Goal: Information Seeking & Learning: Stay updated

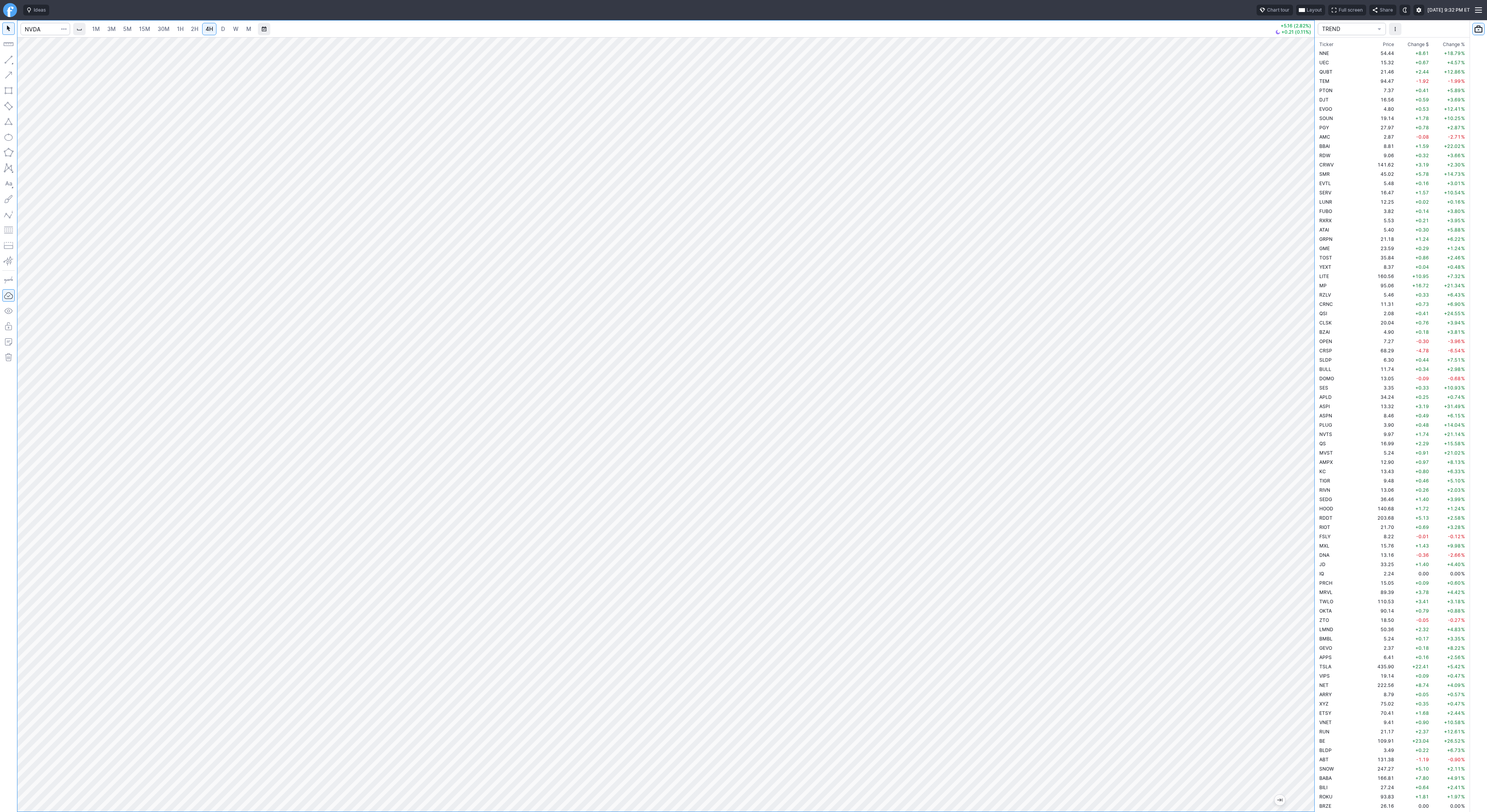
scroll to position [557, 0]
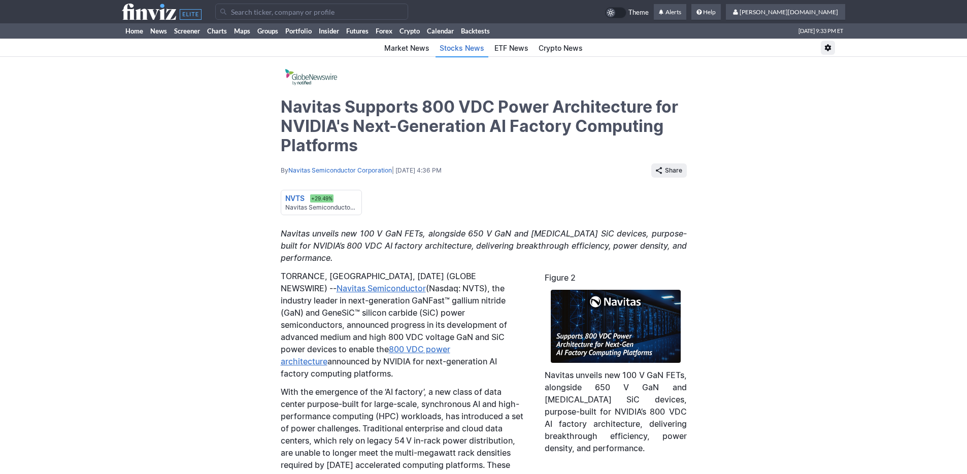
click at [237, 15] on input "Search" at bounding box center [311, 12] width 193 height 16
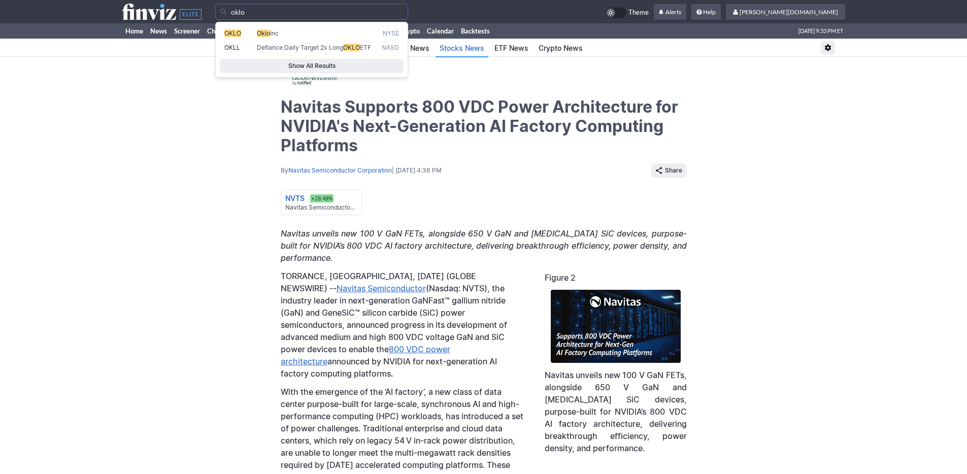
type input "oklo"
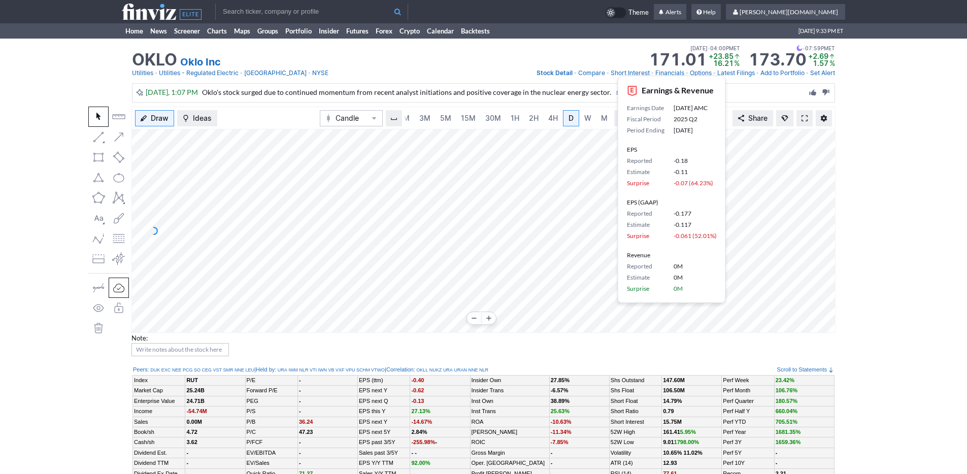
click at [490, 312] on button at bounding box center [489, 318] width 14 height 12
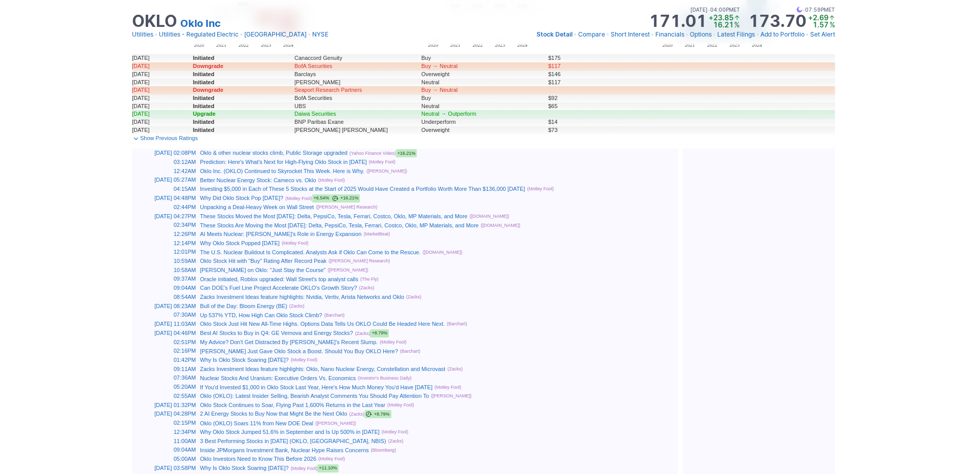
scroll to position [586, 0]
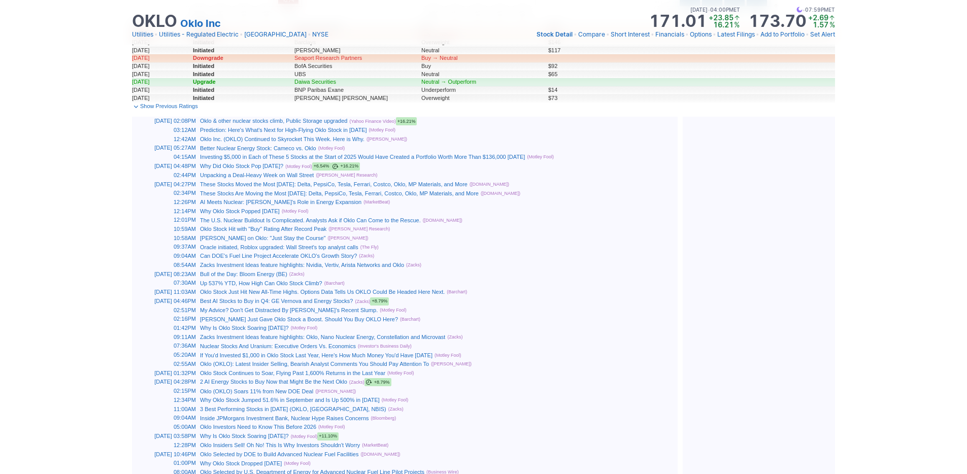
click at [342, 141] on link "Oklo Inc. (OKLO) Continued to Skyrocket This Week. Here is Why." at bounding box center [282, 139] width 164 height 6
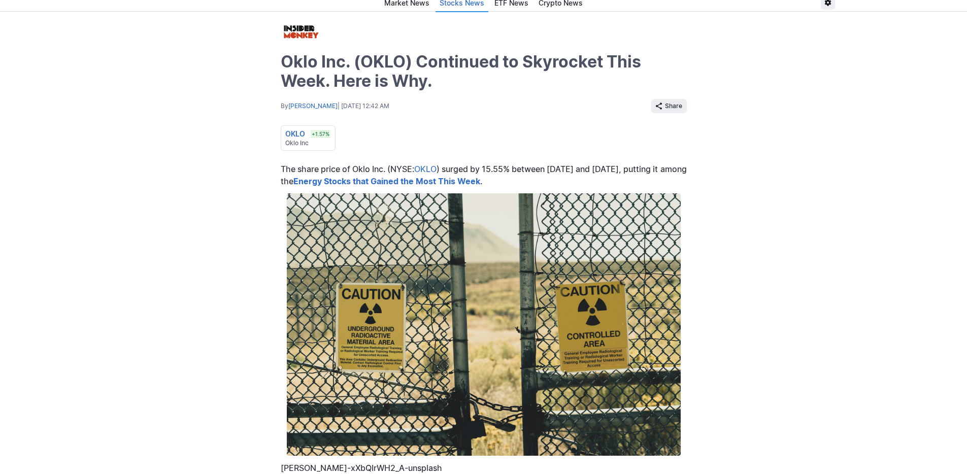
scroll to position [372, 0]
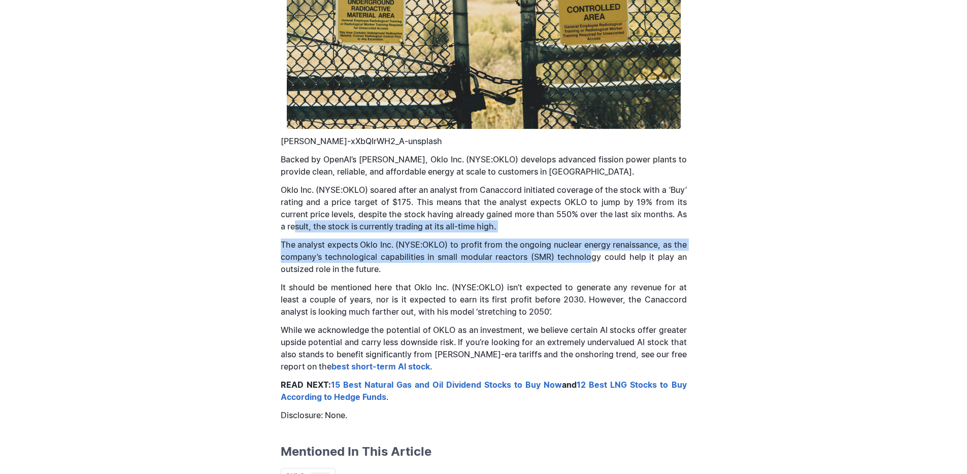
drag, startPoint x: 292, startPoint y: 224, endPoint x: 589, endPoint y: 251, distance: 297.7
click at [589, 251] on div "The share price of Oklo Inc. (NYSE: OKLO ) surged by 15.55% between October 3 a…" at bounding box center [484, 128] width 406 height 585
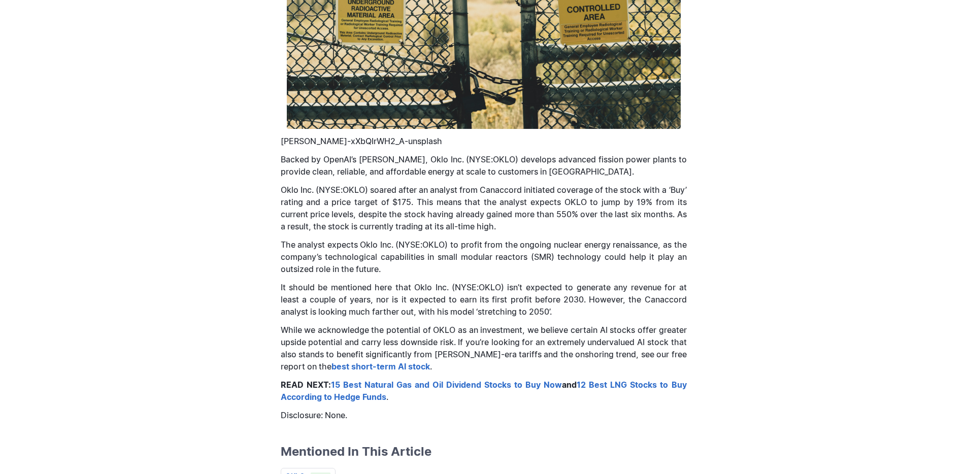
click at [572, 277] on div "The share price of Oklo Inc. (NYSE: OKLO ) surged by 15.55% between October 3 a…" at bounding box center [484, 128] width 406 height 585
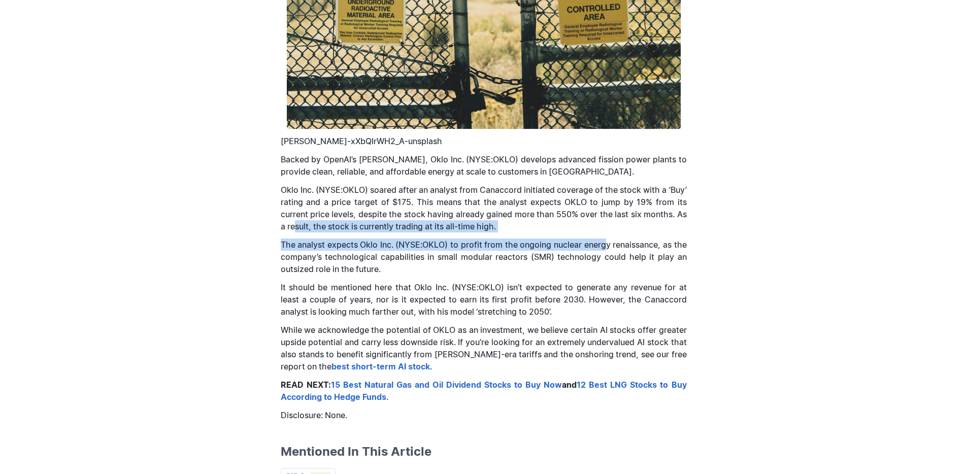
drag, startPoint x: 293, startPoint y: 227, endPoint x: 605, endPoint y: 248, distance: 311.9
click at [605, 248] on div "The share price of Oklo Inc. (NYSE: OKLO ) surged by 15.55% between October 3 a…" at bounding box center [484, 128] width 406 height 585
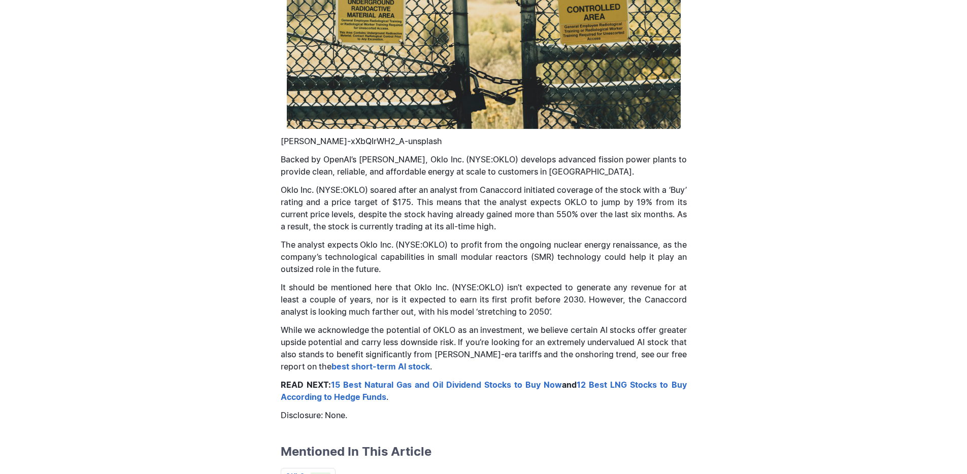
click at [552, 279] on div "The share price of Oklo Inc. (NYSE: OKLO ) surged by 15.55% between October 3 a…" at bounding box center [484, 128] width 406 height 585
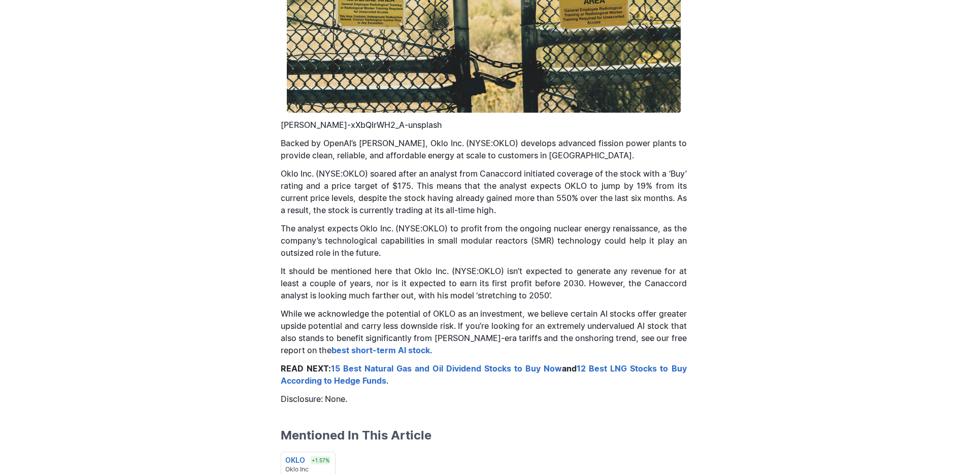
scroll to position [401, 0]
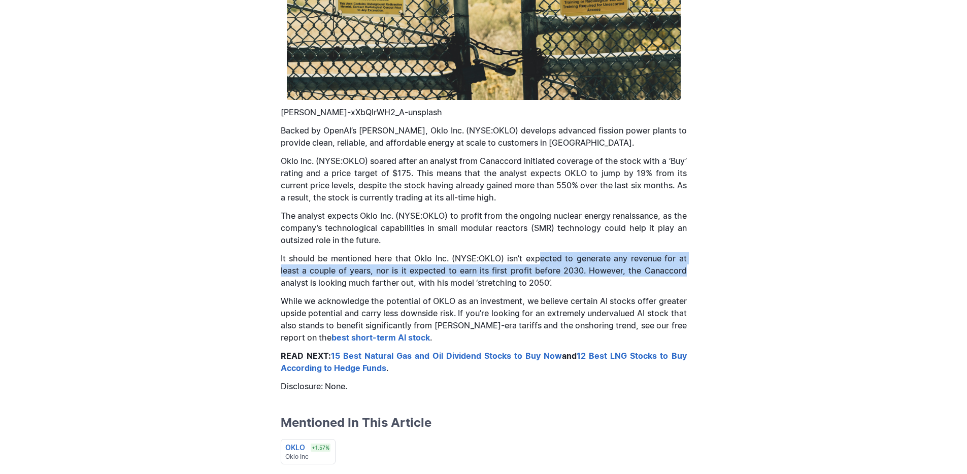
drag, startPoint x: 541, startPoint y: 252, endPoint x: 718, endPoint y: 265, distance: 177.6
click at [718, 265] on div "Oklo Inc. (OKLO) Continued to Skyrocket This Week. Here is Why. By Sultan Khali…" at bounding box center [483, 197] width 967 height 1082
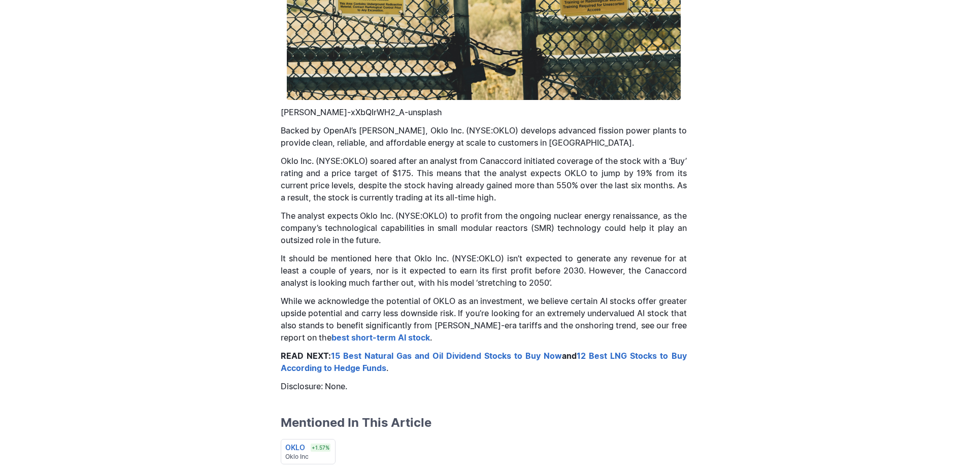
click at [216, 45] on div "Oklo Inc. (OKLO) Continued to Skyrocket This Week. Here is Why. By Sultan Khali…" at bounding box center [483, 197] width 967 height 1082
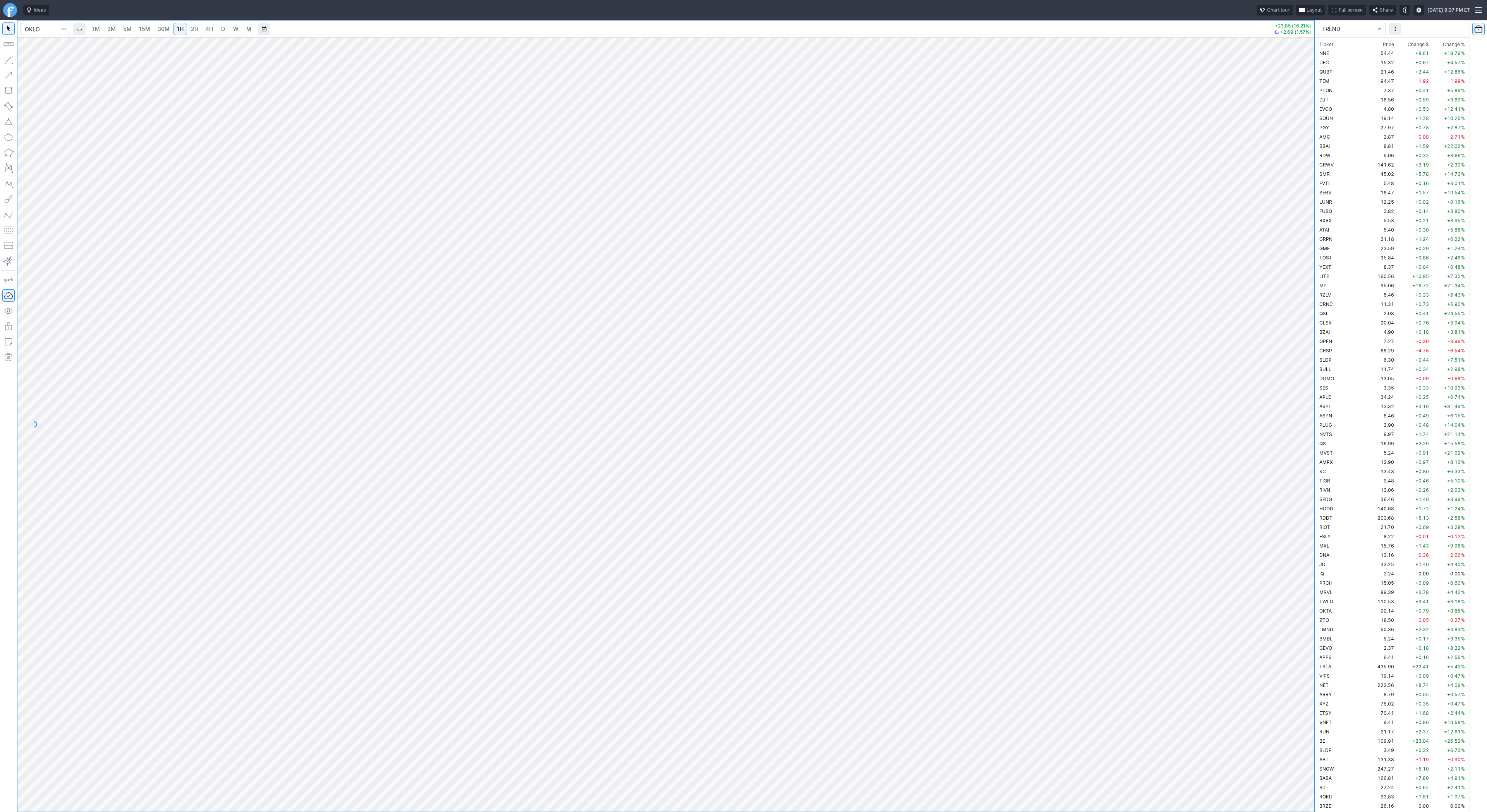
scroll to position [1022, 0]
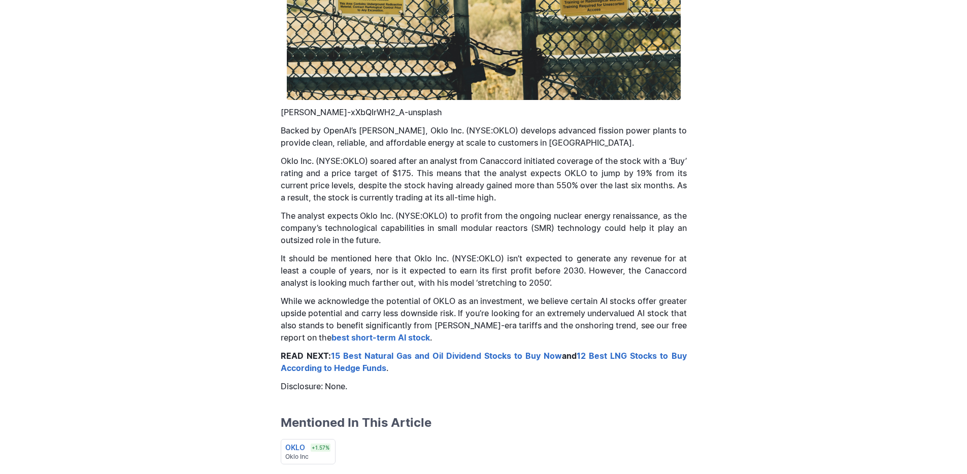
scroll to position [401, 0]
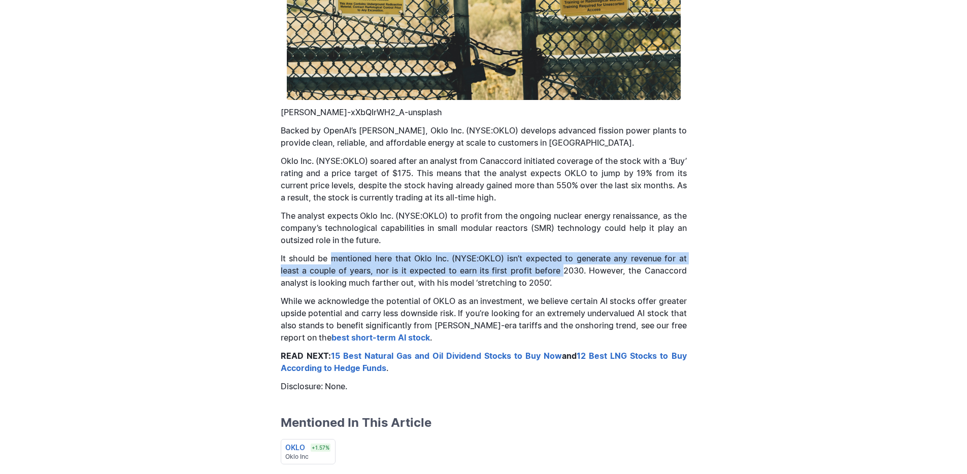
drag, startPoint x: 332, startPoint y: 257, endPoint x: 550, endPoint y: 273, distance: 218.9
click at [566, 272] on p "It should be mentioned here that Oklo Inc. (NYSE:OKLO) isn’t expected to genera…" at bounding box center [484, 270] width 406 height 37
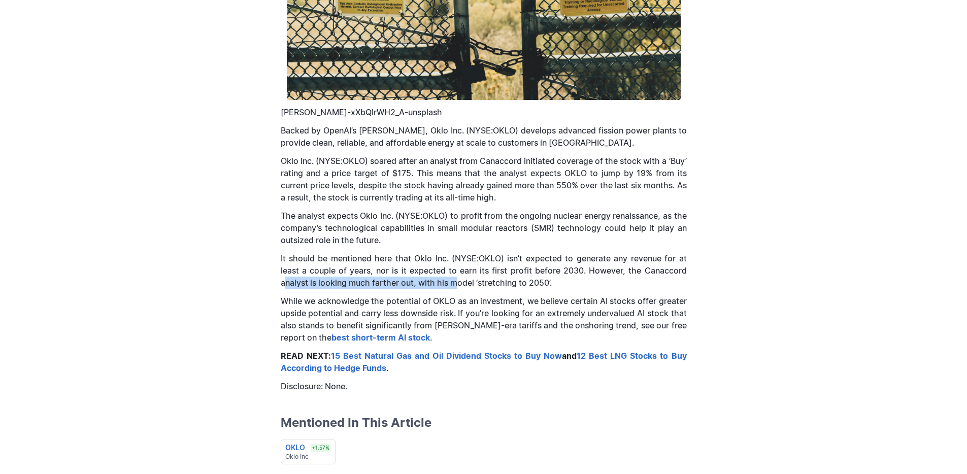
drag, startPoint x: 286, startPoint y: 281, endPoint x: 458, endPoint y: 287, distance: 172.2
click at [458, 287] on p "It should be mentioned here that Oklo Inc. (NYSE:OKLO) isn’t expected to genera…" at bounding box center [484, 270] width 406 height 37
click at [454, 287] on p "It should be mentioned here that Oklo Inc. (NYSE:OKLO) isn’t expected to genera…" at bounding box center [484, 270] width 406 height 37
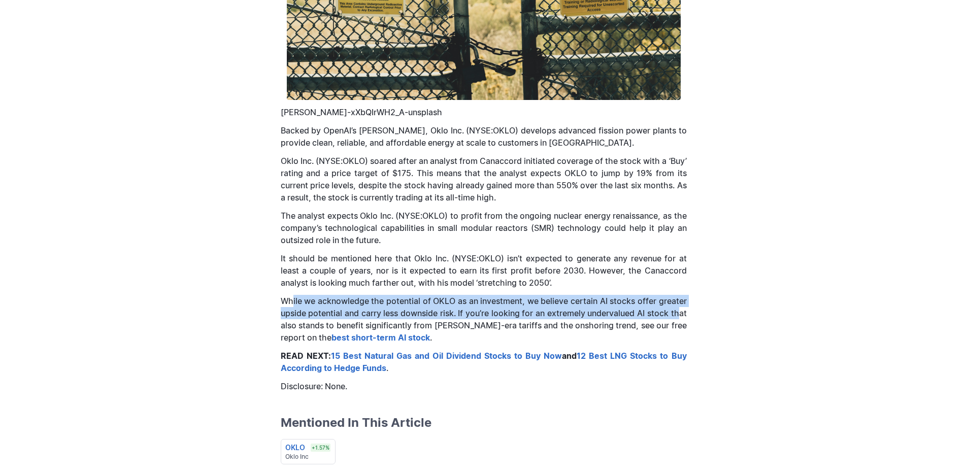
drag, startPoint x: 292, startPoint y: 302, endPoint x: 678, endPoint y: 308, distance: 385.4
click at [678, 308] on p "While we acknowledge the potential of OKLO as an investment, we believe certain…" at bounding box center [484, 319] width 406 height 49
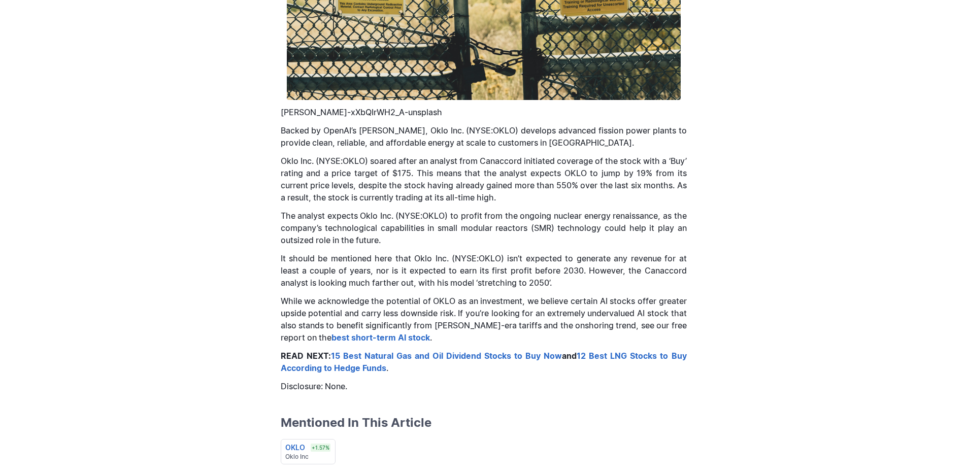
click at [388, 265] on p "It should be mentioned here that Oklo Inc. (NYSE:OKLO) isn’t expected to genera…" at bounding box center [484, 270] width 406 height 37
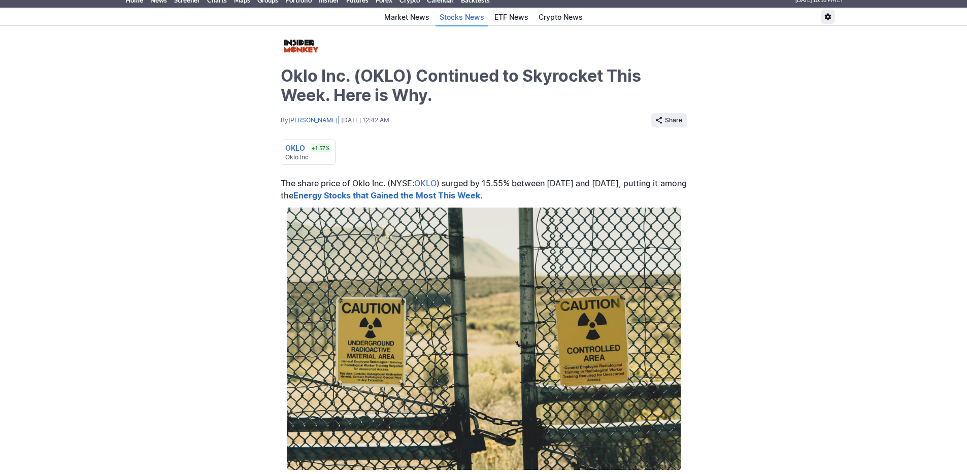
scroll to position [0, 0]
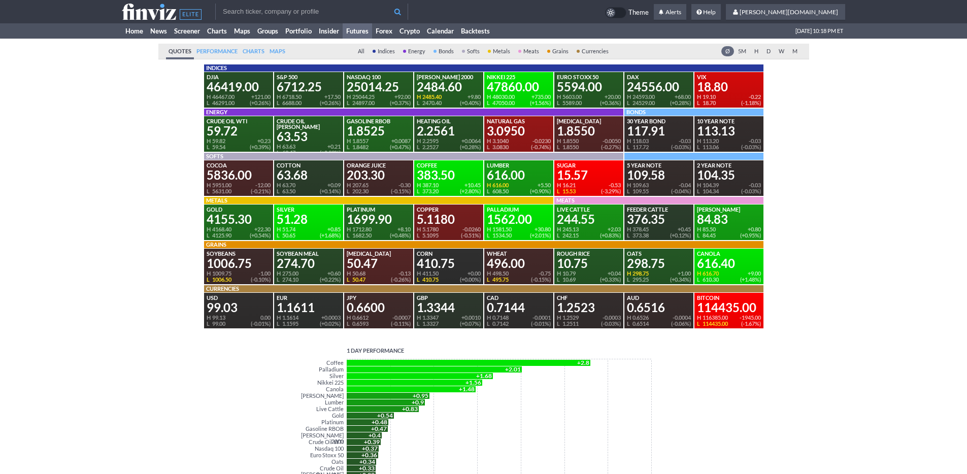
click at [116, 98] on div "Quotes Performance Perf. Charts Maps All Indices Energy Bonds Softs Metals Meat…" at bounding box center [483, 372] width 967 height 667
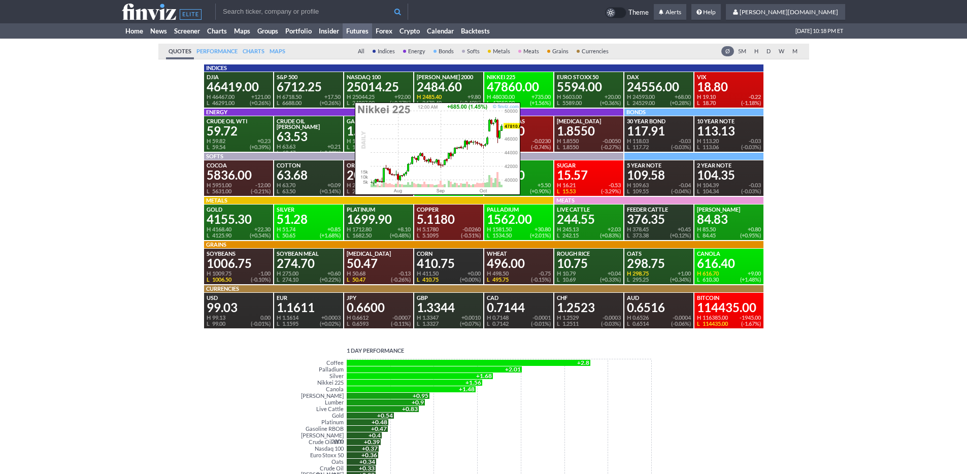
click at [517, 90] on div "47860.00" at bounding box center [519, 87] width 64 height 12
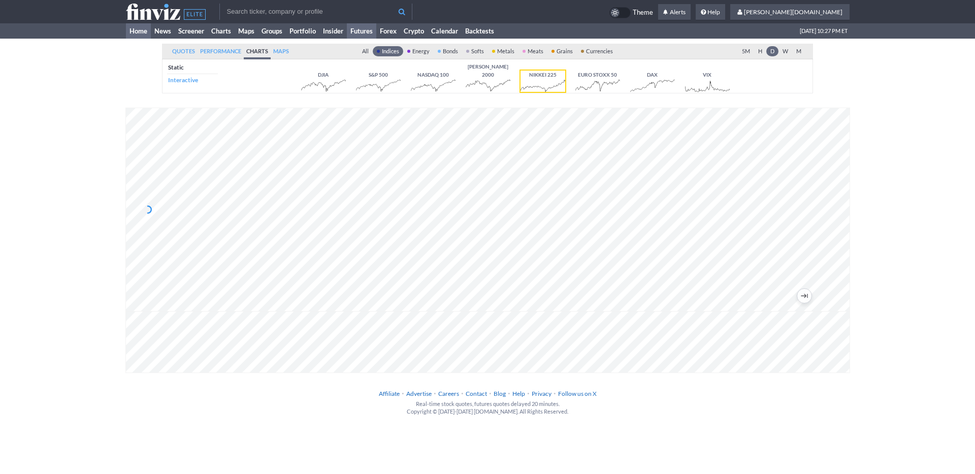
click at [137, 27] on link "Home" at bounding box center [138, 30] width 25 height 15
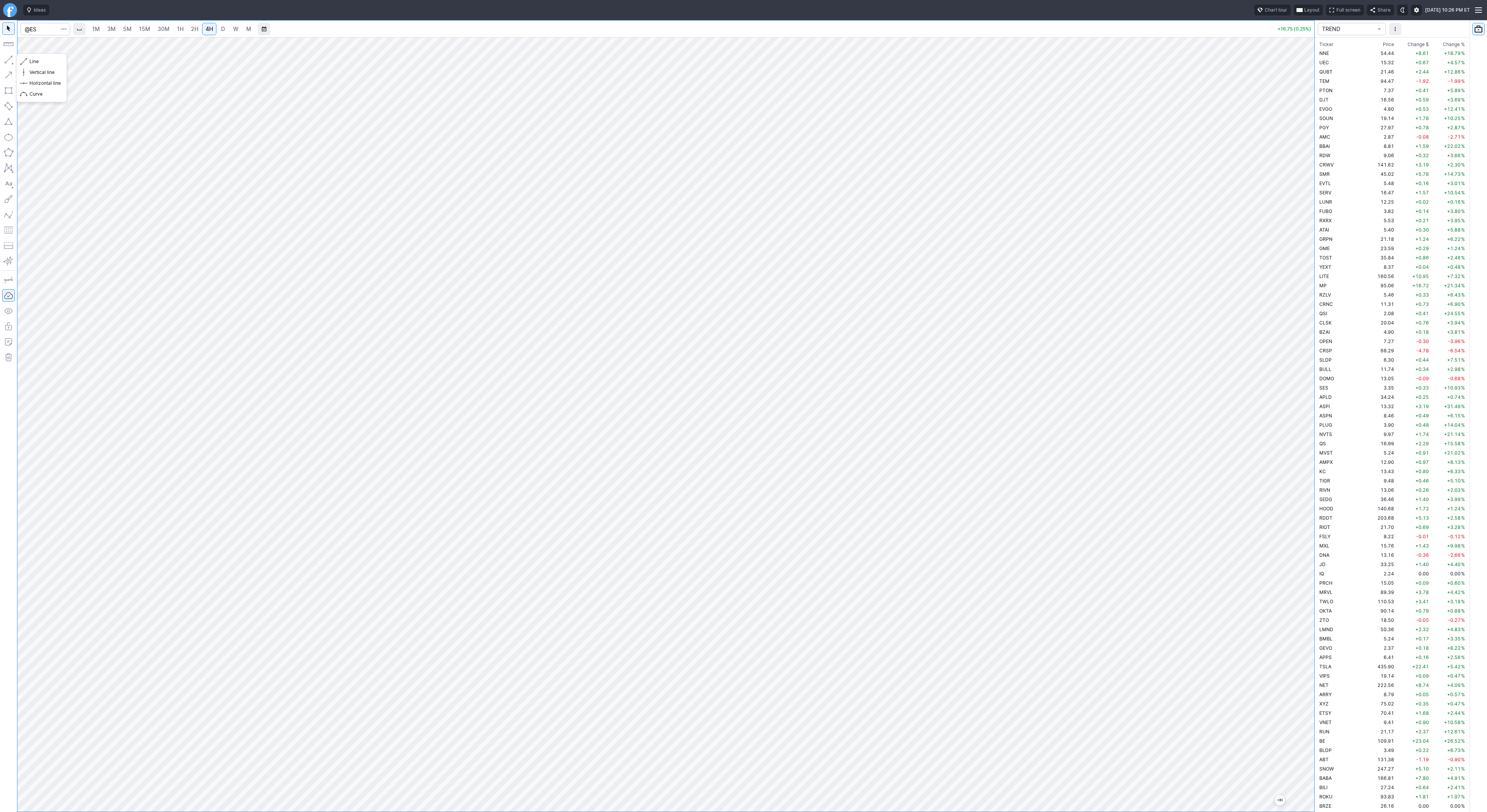
click at [8, 62] on button "button" at bounding box center [8, 59] width 12 height 12
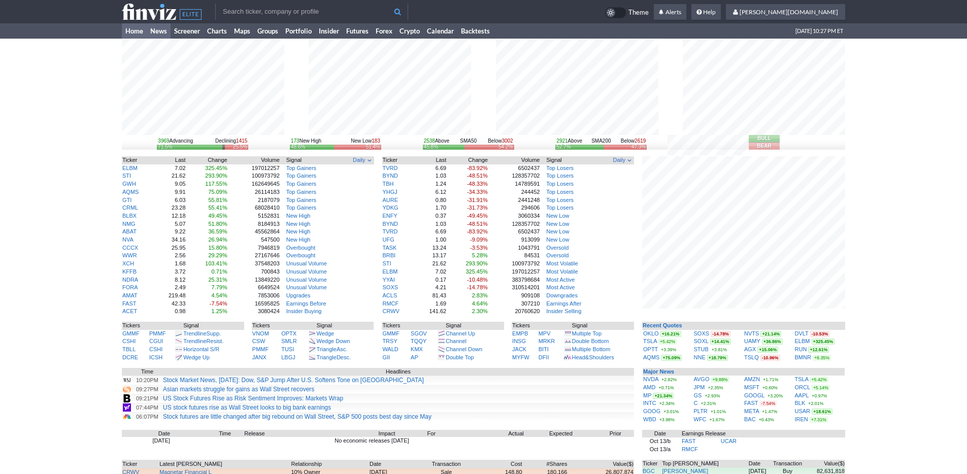
click at [158, 31] on link "News" at bounding box center [159, 30] width 24 height 15
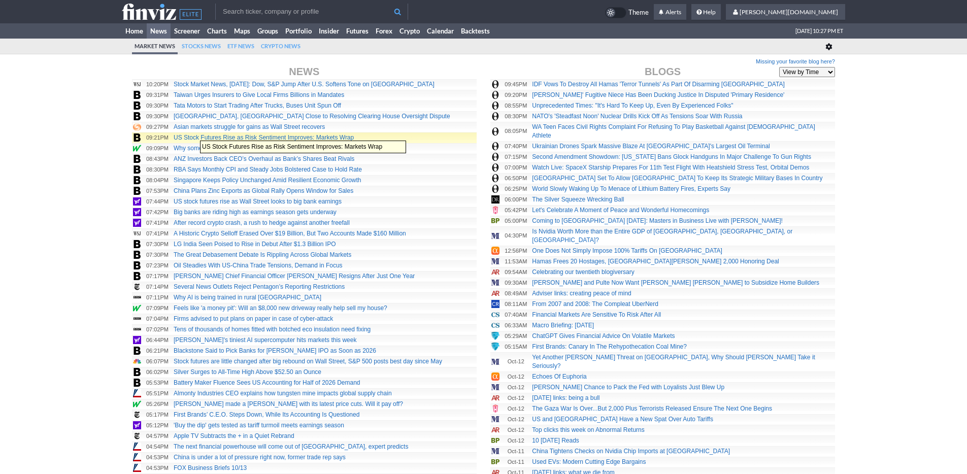
click at [195, 136] on link "US Stock Futures Rise as Risk Sentiment Improves: Markets Wrap" at bounding box center [264, 137] width 180 height 7
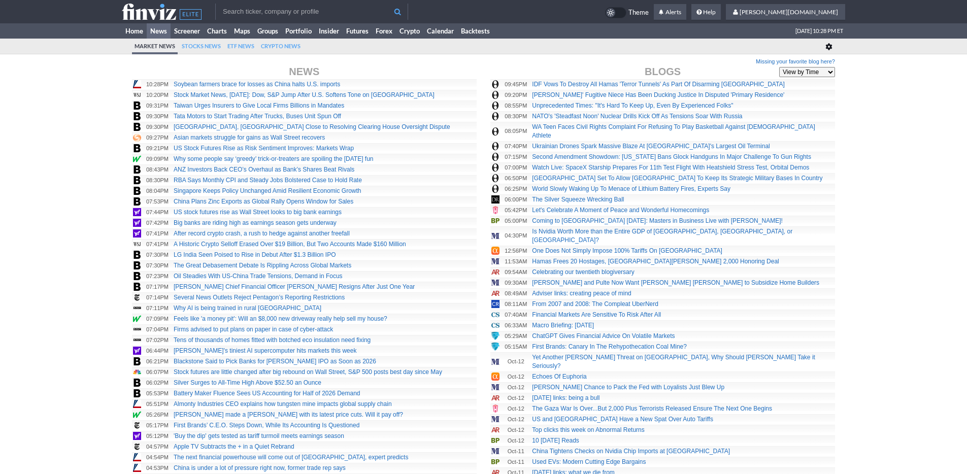
click at [134, 30] on link "Home" at bounding box center [134, 30] width 25 height 15
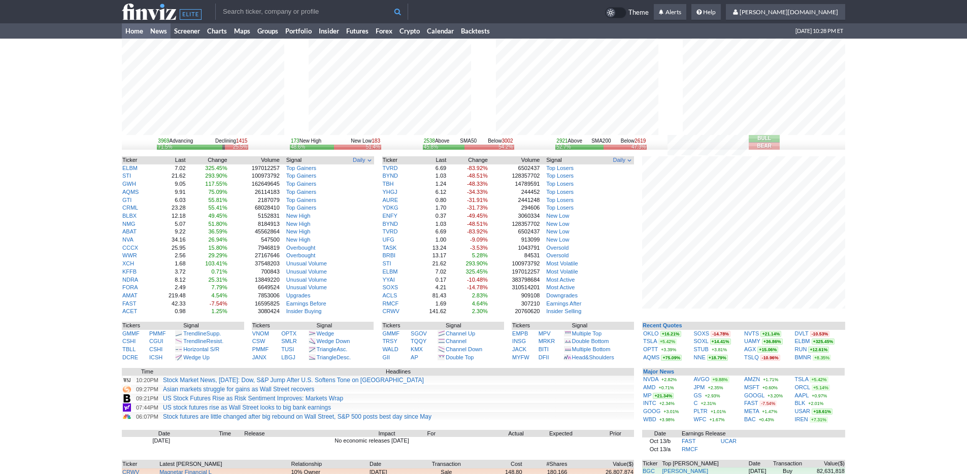
click at [161, 34] on link "News" at bounding box center [159, 30] width 24 height 15
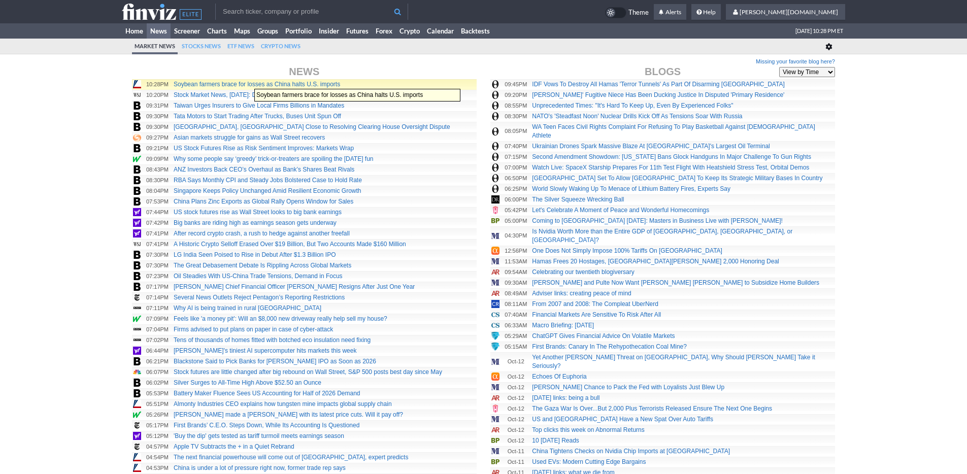
click at [249, 84] on link "Soybean farmers brace for losses as China halts U.S. imports" at bounding box center [257, 84] width 167 height 7
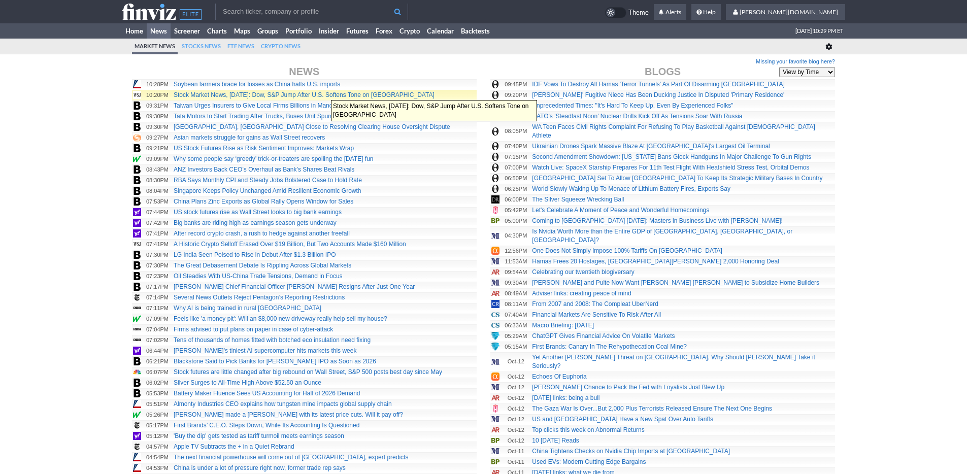
click at [326, 95] on link "Stock Market News, [DATE]: Dow, S&P Jump After U.S. Softens Tone on [GEOGRAPHIC…" at bounding box center [304, 94] width 261 height 7
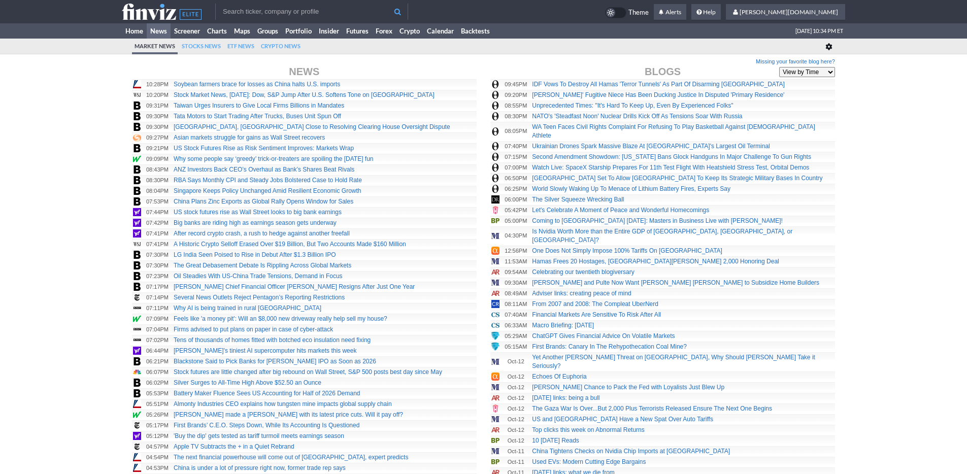
drag, startPoint x: 74, startPoint y: 144, endPoint x: 71, endPoint y: 138, distance: 6.4
click at [127, 33] on link "Home" at bounding box center [134, 30] width 25 height 15
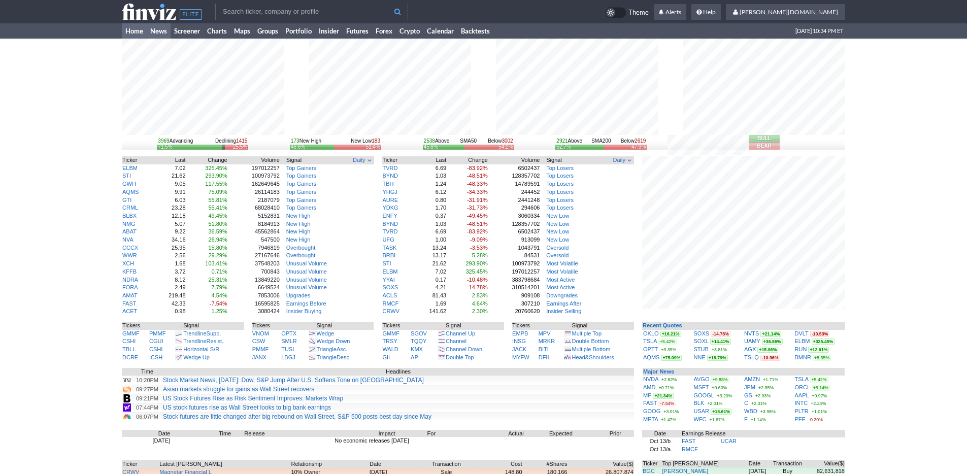
click at [159, 30] on link "News" at bounding box center [159, 30] width 24 height 15
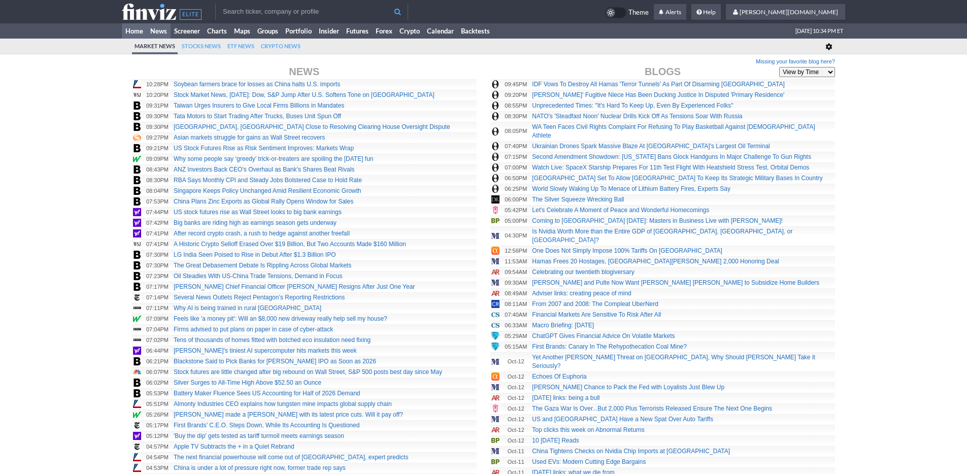
click at [135, 36] on link "Home" at bounding box center [134, 30] width 25 height 15
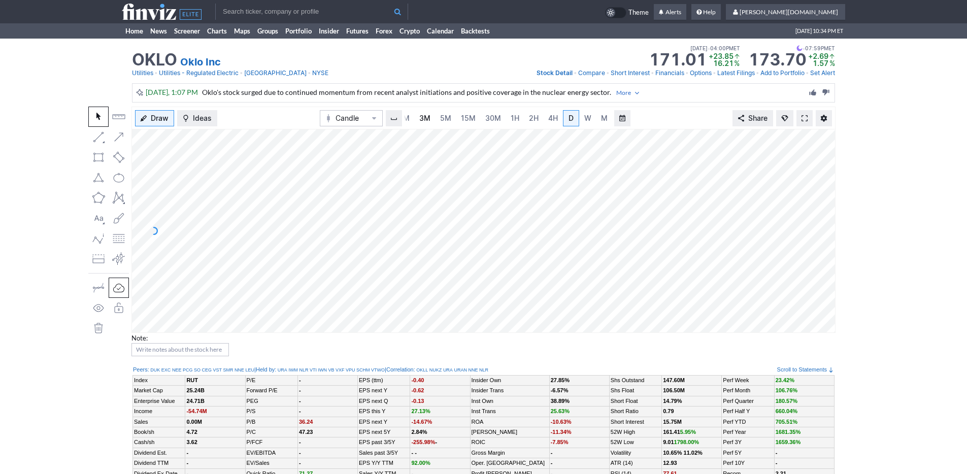
click at [421, 119] on span "3M" at bounding box center [424, 118] width 11 height 9
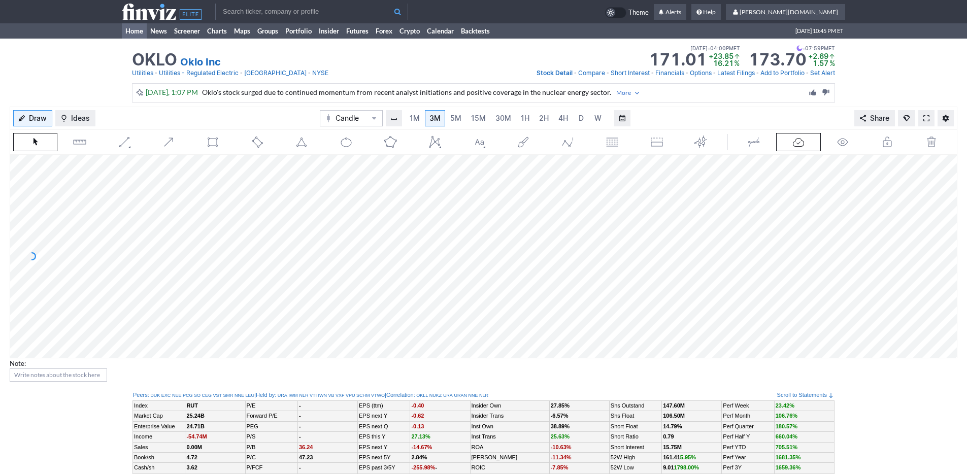
click at [128, 34] on link "Home" at bounding box center [134, 30] width 25 height 15
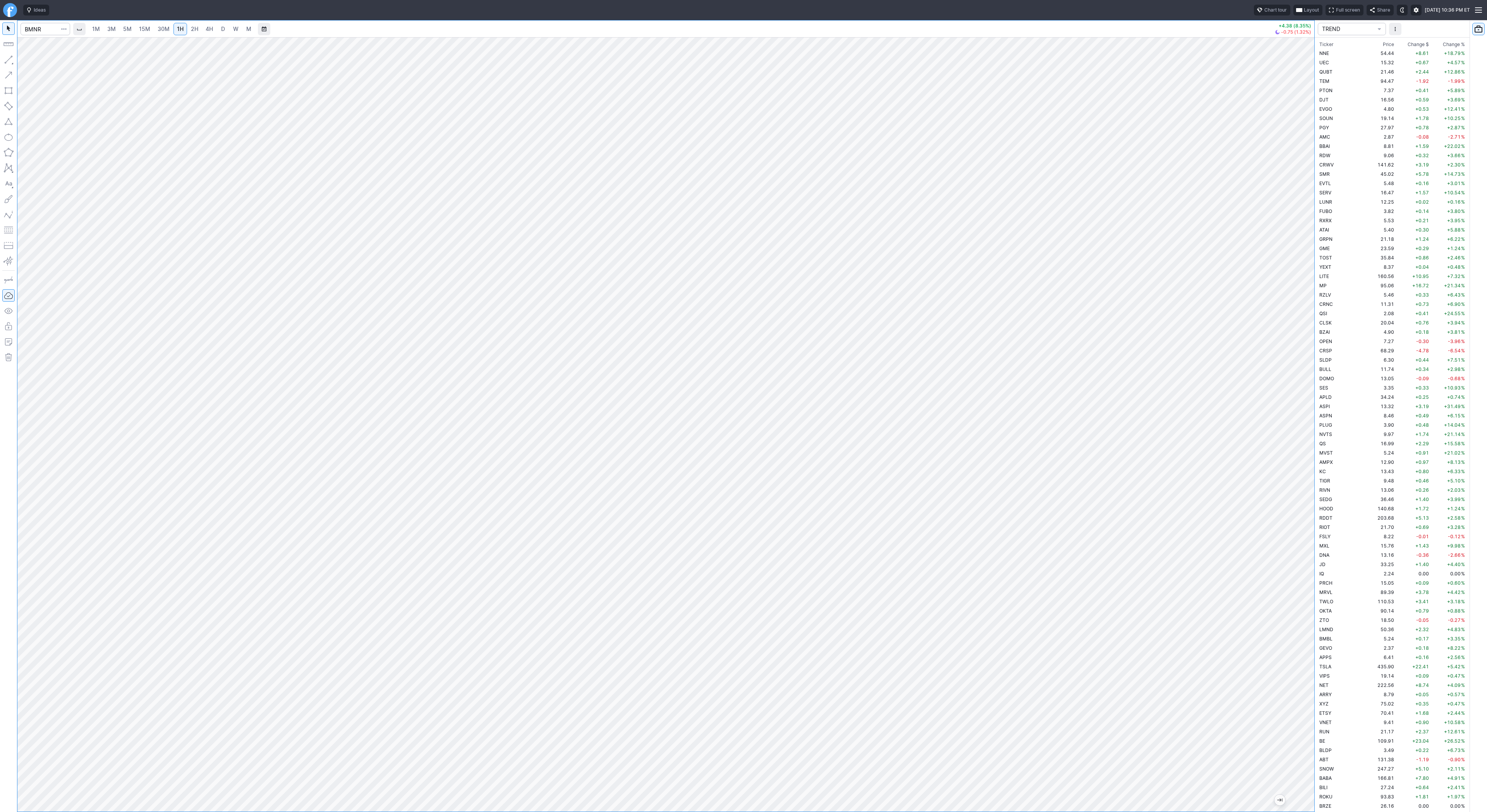
scroll to position [1681, 0]
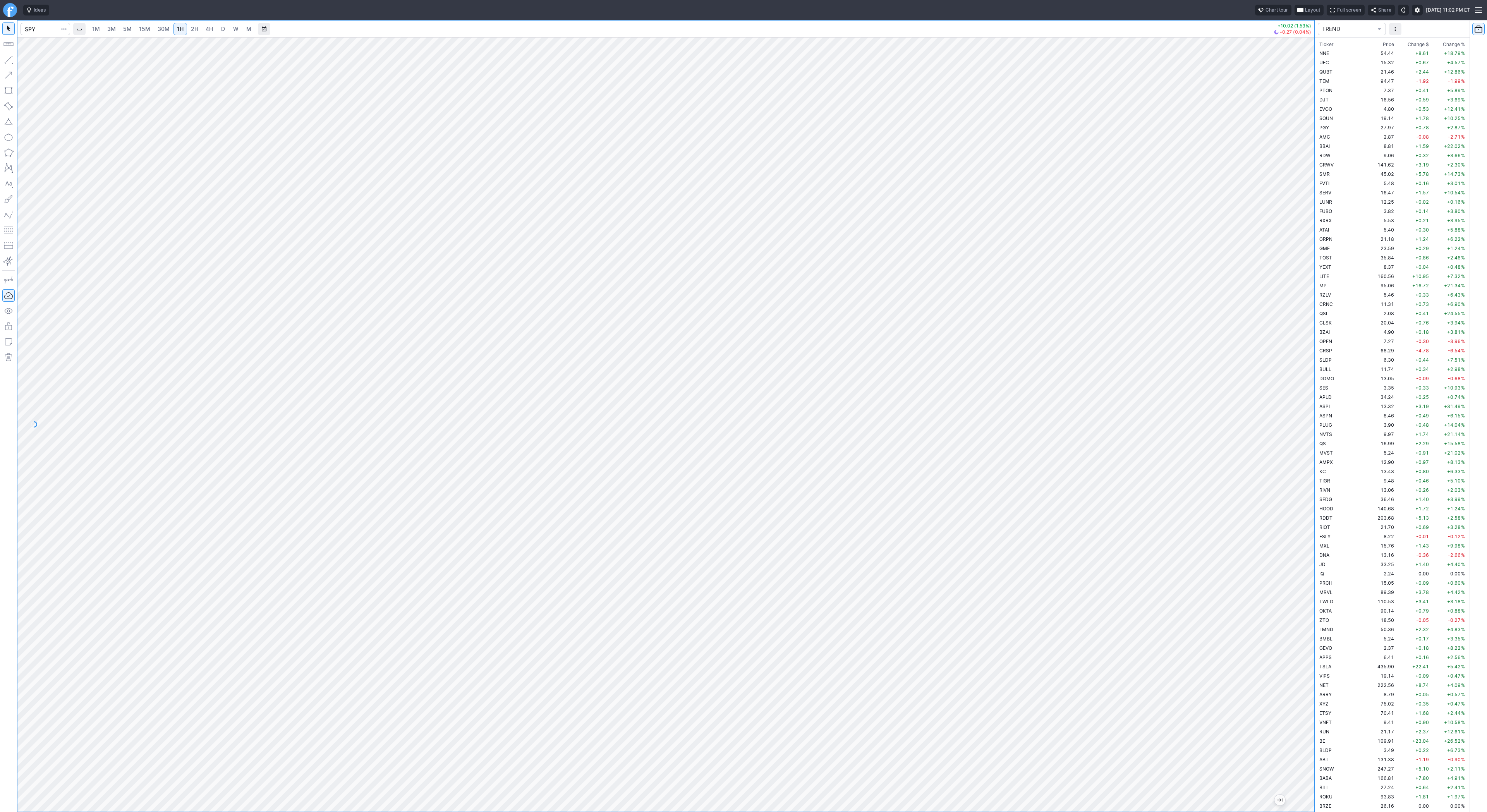
scroll to position [1681, 0]
